Goal: Information Seeking & Learning: Learn about a topic

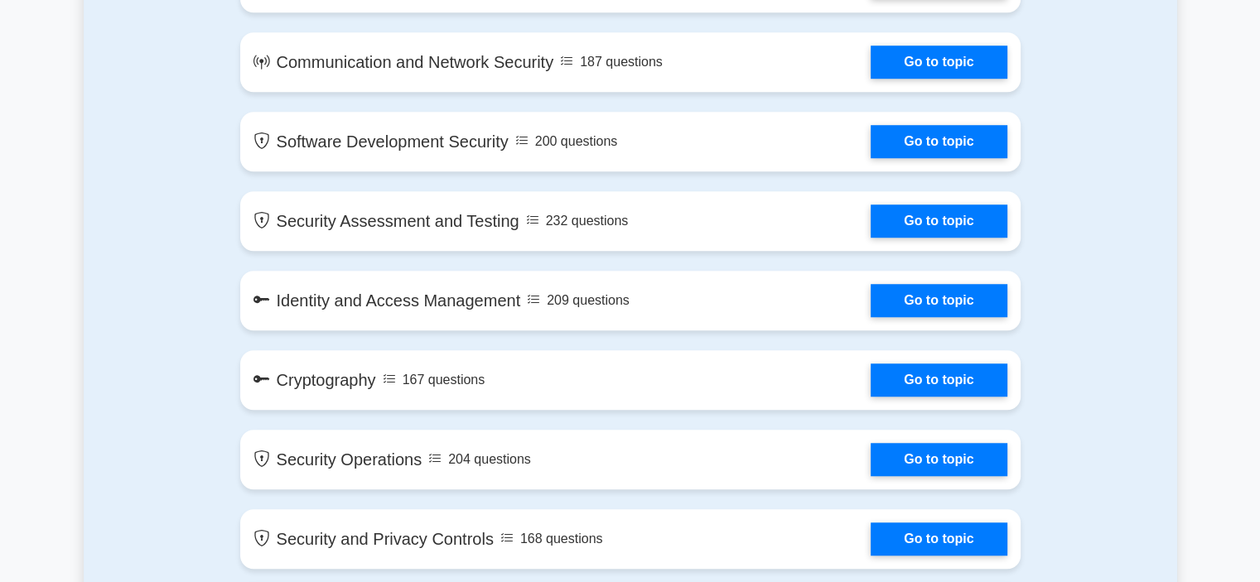
scroll to position [1408, 0]
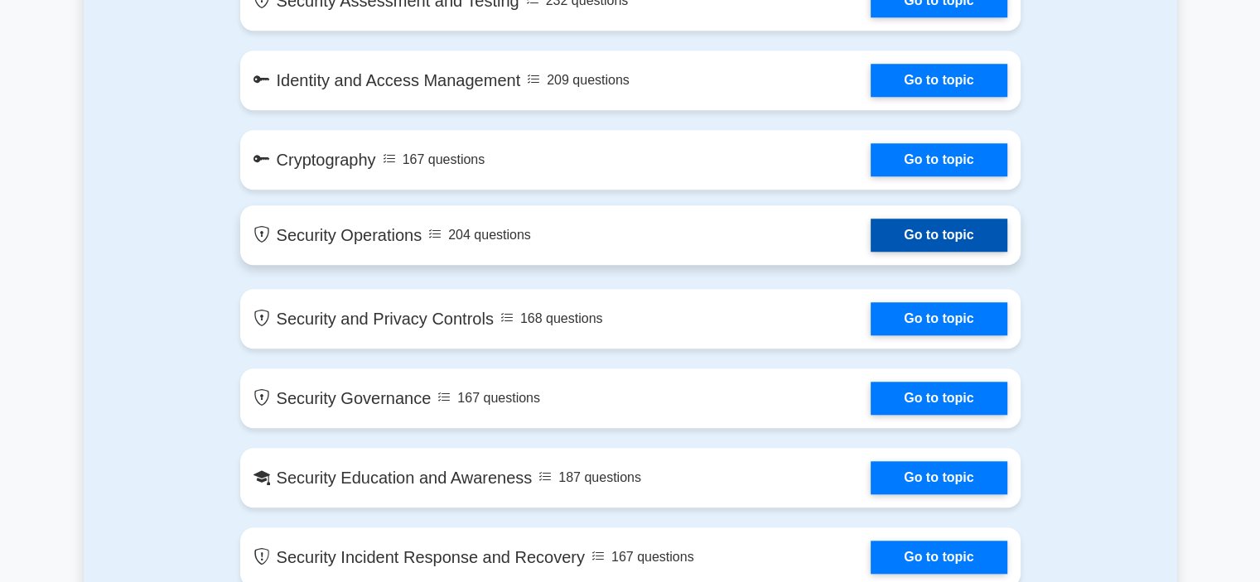
click at [871, 241] on link "Go to topic" at bounding box center [939, 235] width 136 height 33
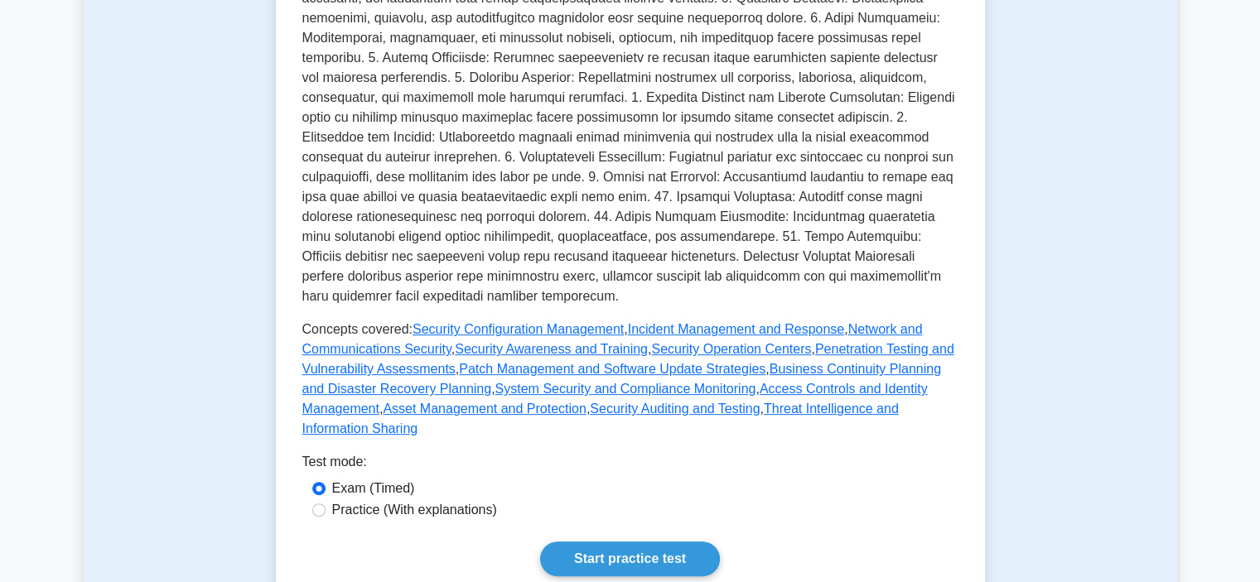
scroll to position [663, 0]
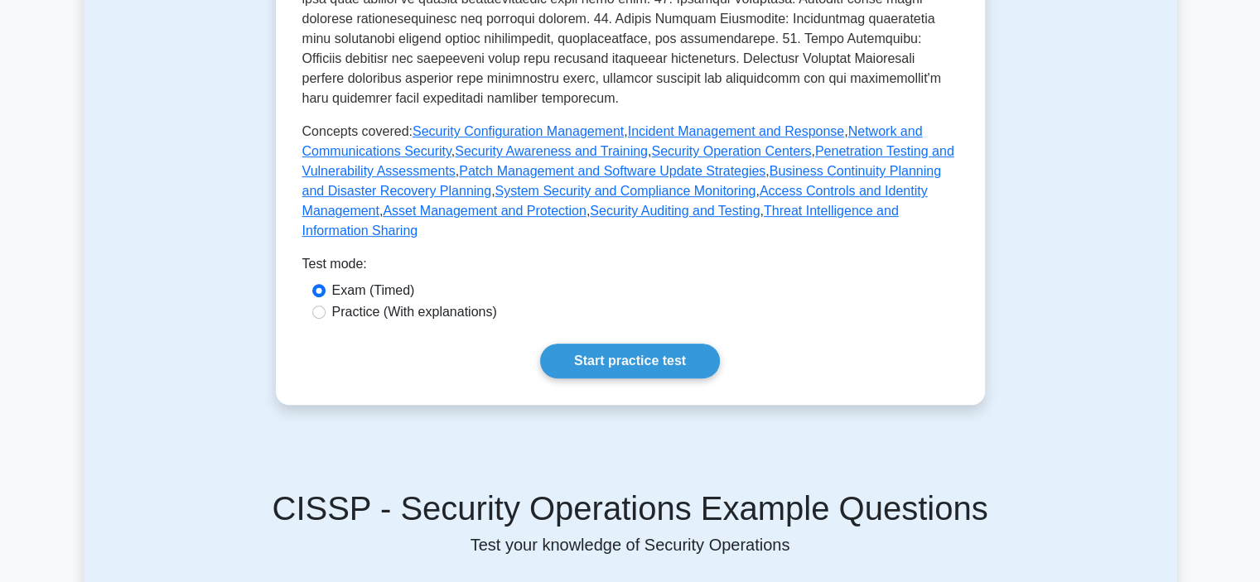
click at [360, 302] on label "Practice (With explanations)" at bounding box center [414, 312] width 165 height 20
click at [326, 306] on input "Practice (With explanations)" at bounding box center [318, 312] width 13 height 13
radio input "true"
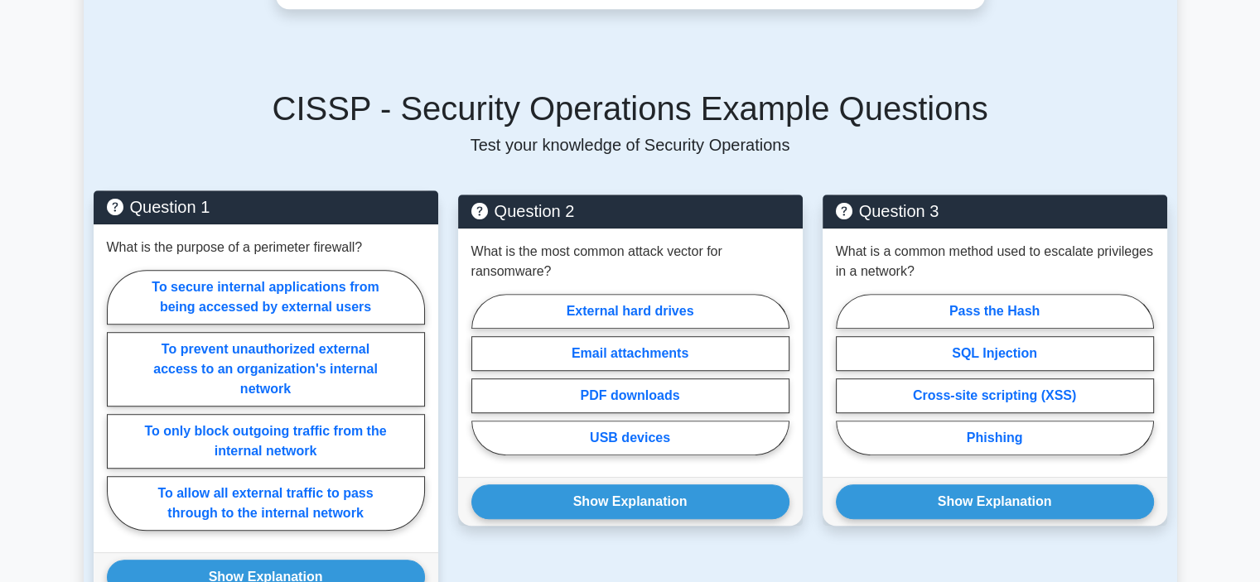
scroll to position [1160, 0]
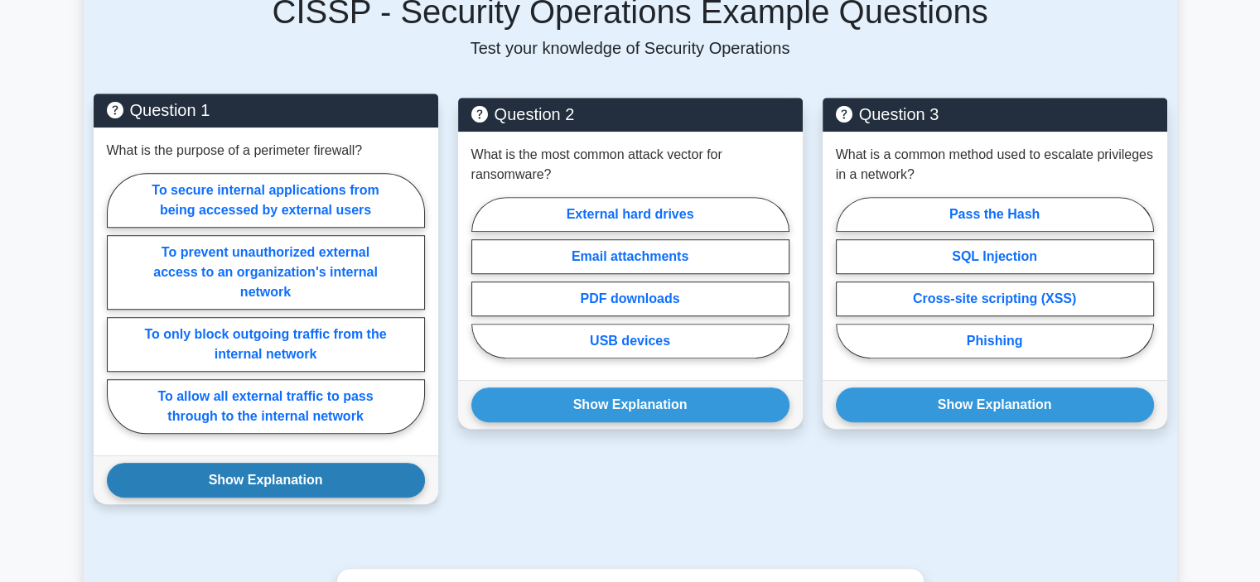
click at [293, 463] on button "Show Explanation" at bounding box center [266, 480] width 318 height 35
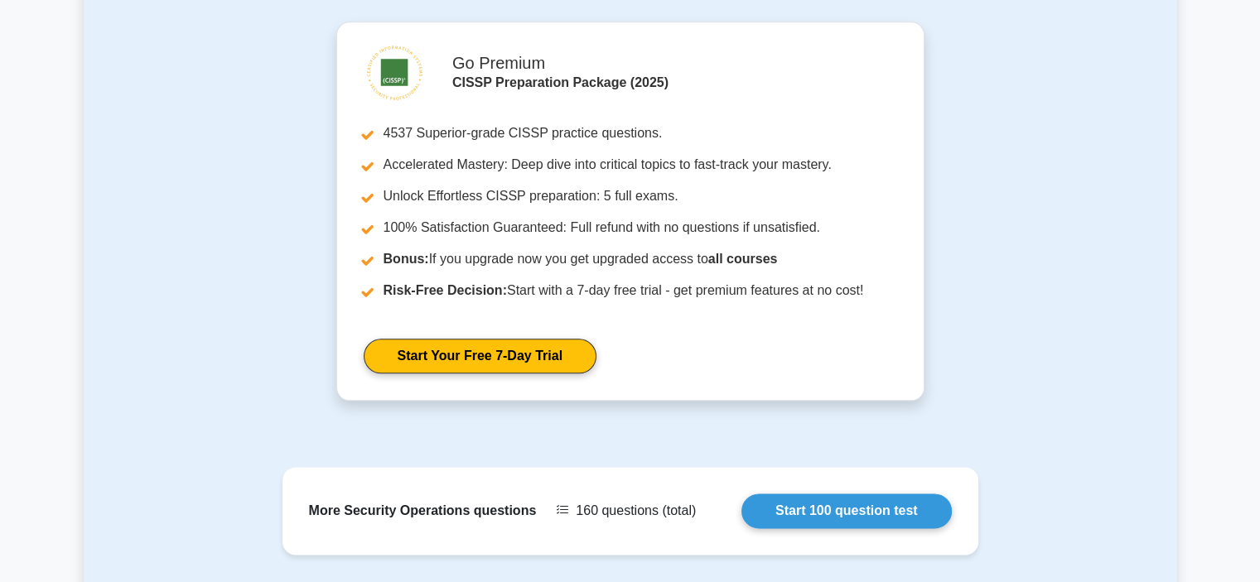
scroll to position [2137, 0]
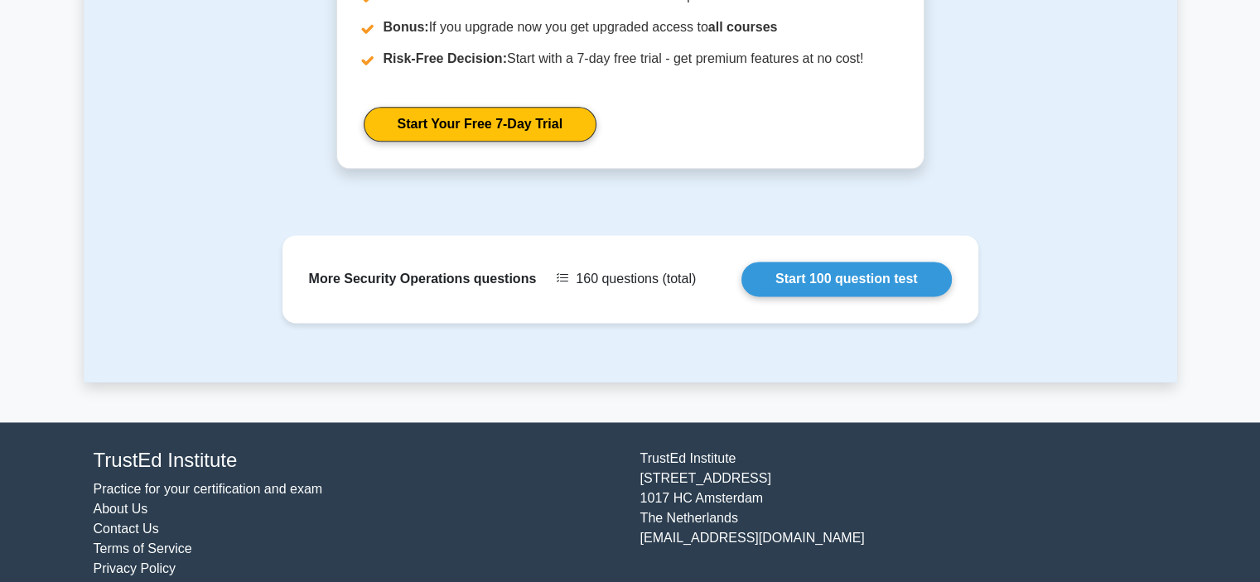
click at [164, 482] on link "Practice for your certification and exam" at bounding box center [208, 489] width 229 height 14
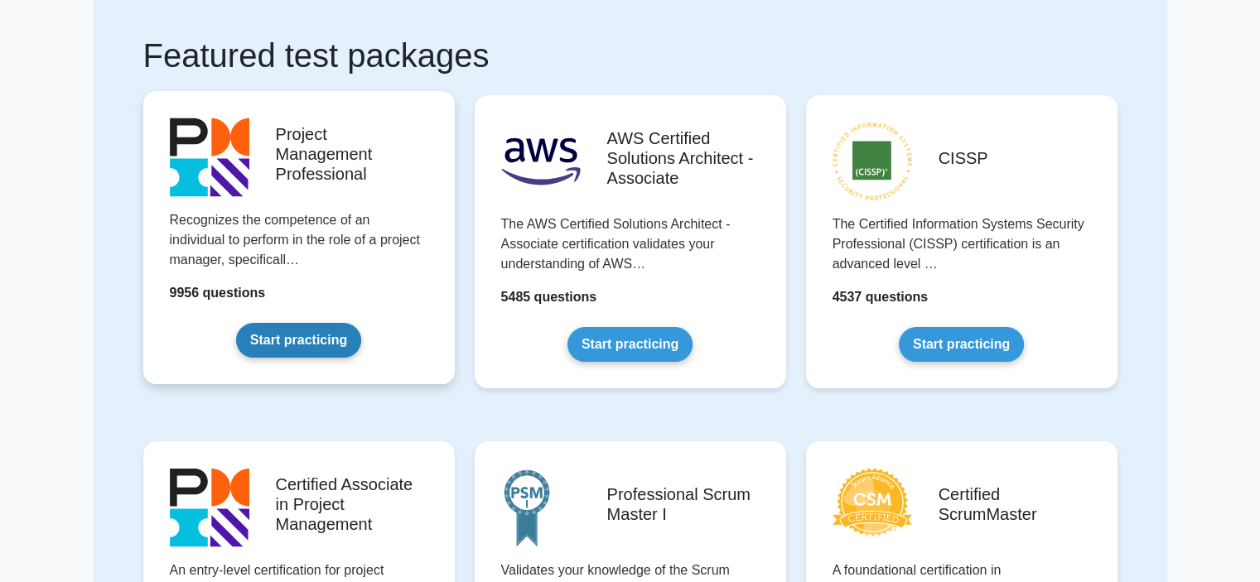
scroll to position [83, 0]
